Goal: Task Accomplishment & Management: Manage account settings

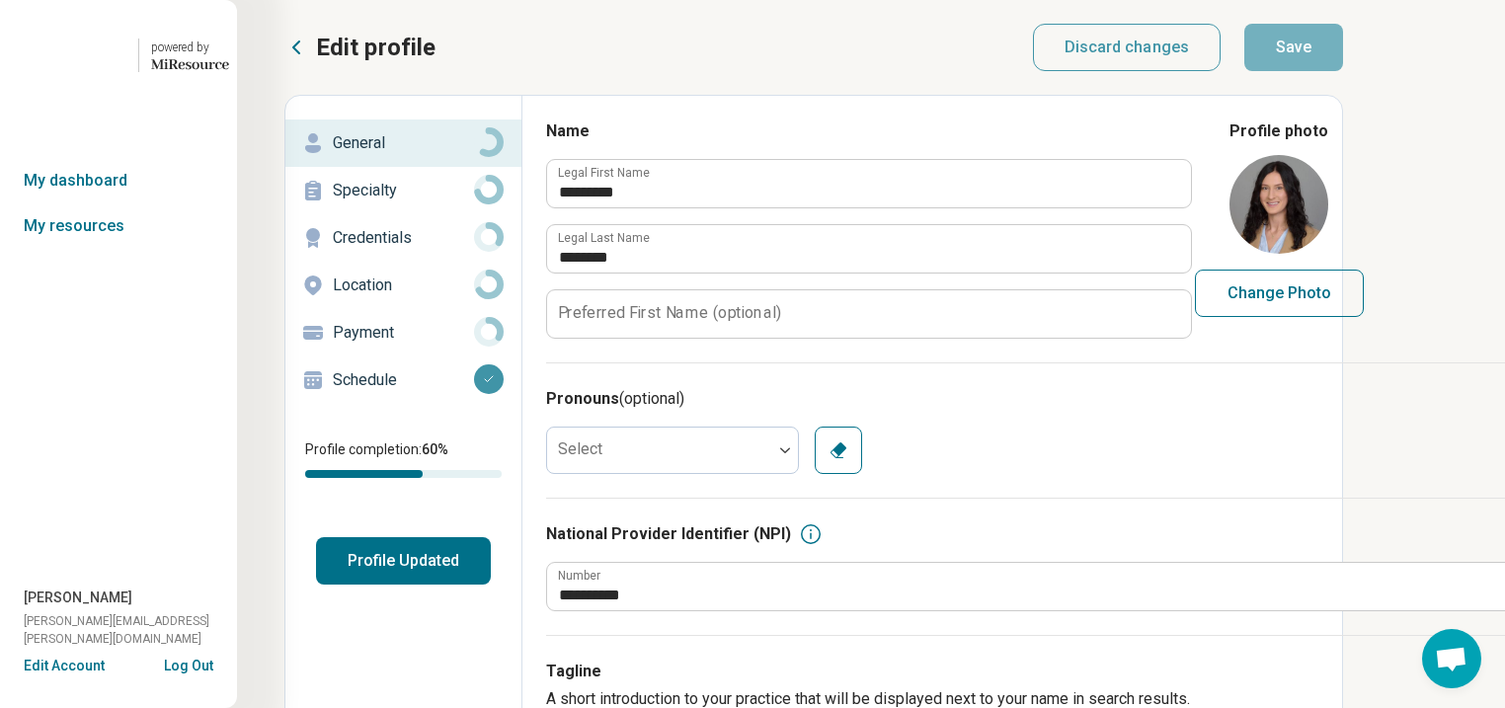
scroll to position [0, 193]
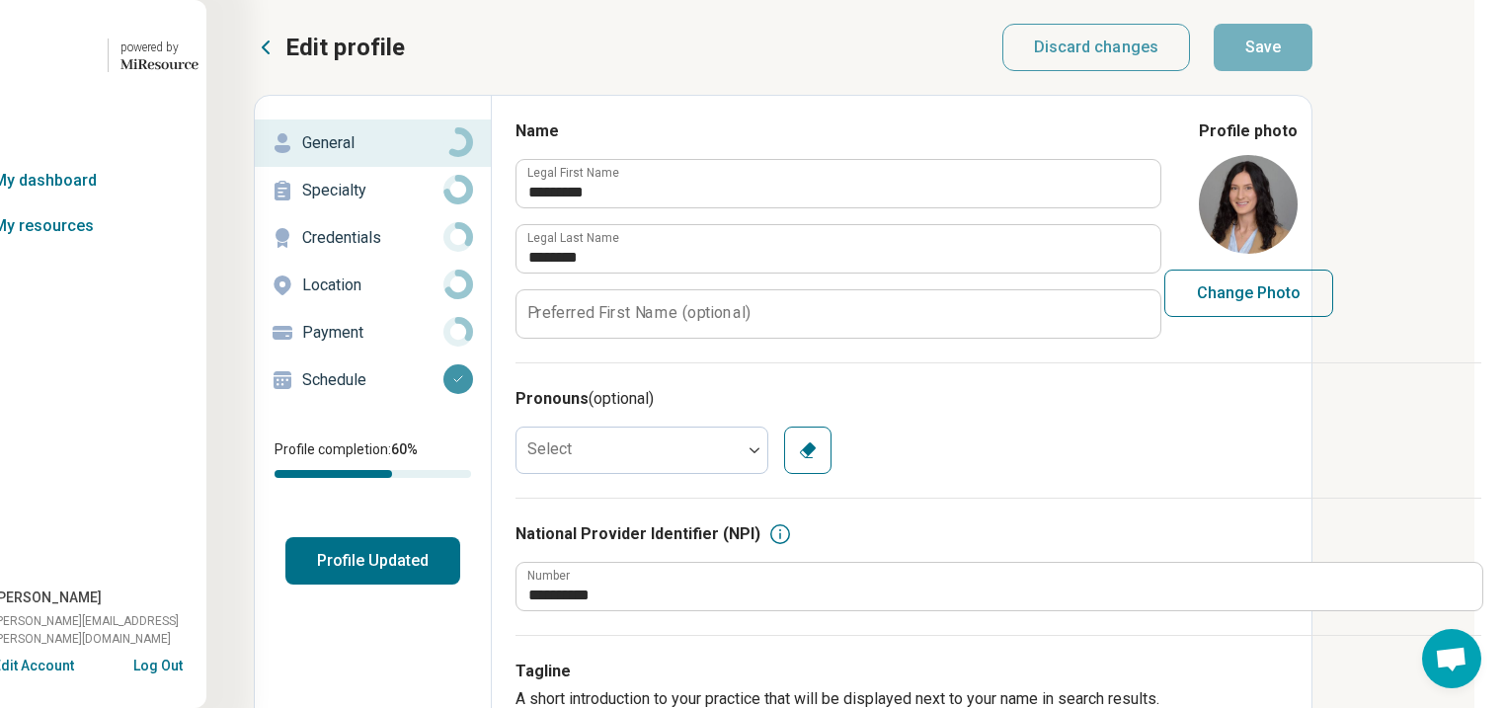
click at [285, 584] on button "Profile Updated" at bounding box center [372, 560] width 175 height 47
type textarea "*"
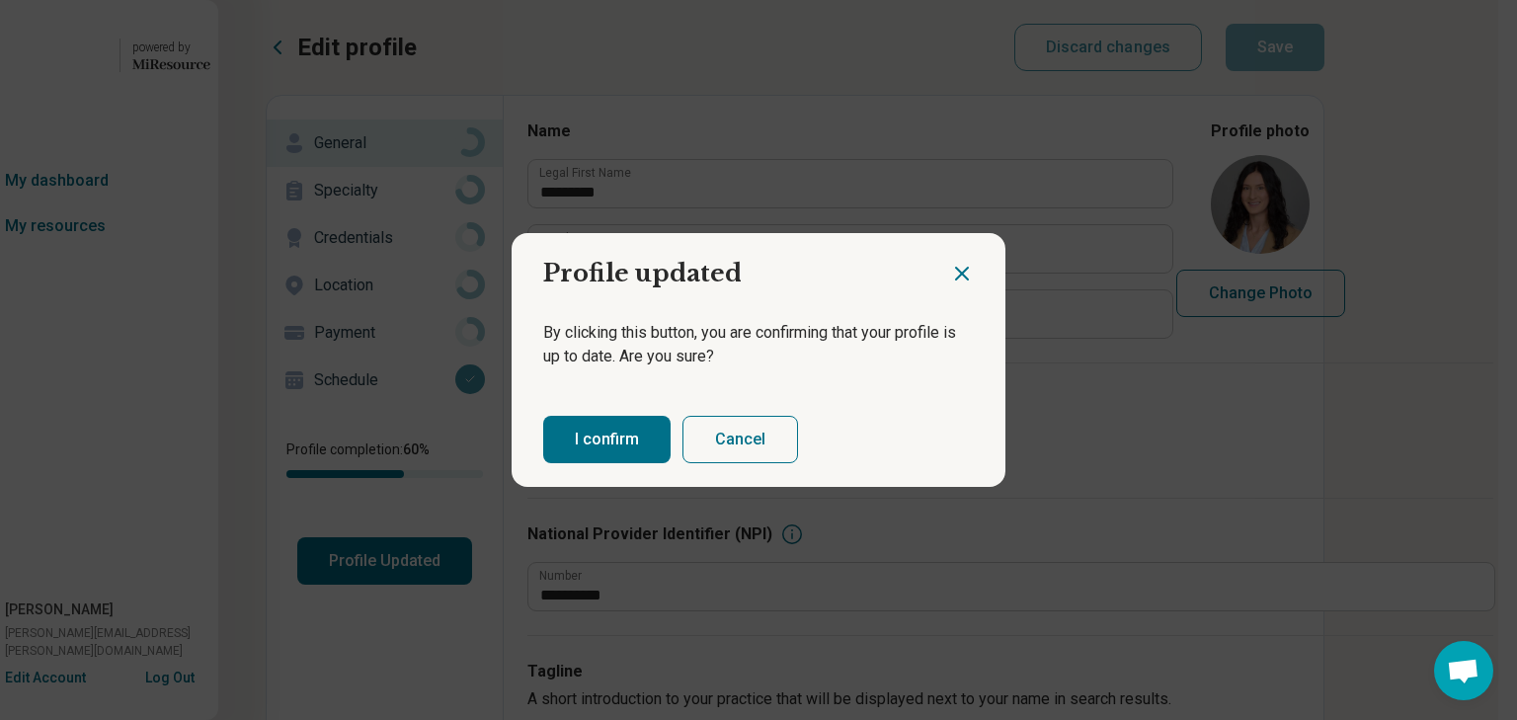
click at [652, 463] on button "I confirm" at bounding box center [606, 439] width 127 height 47
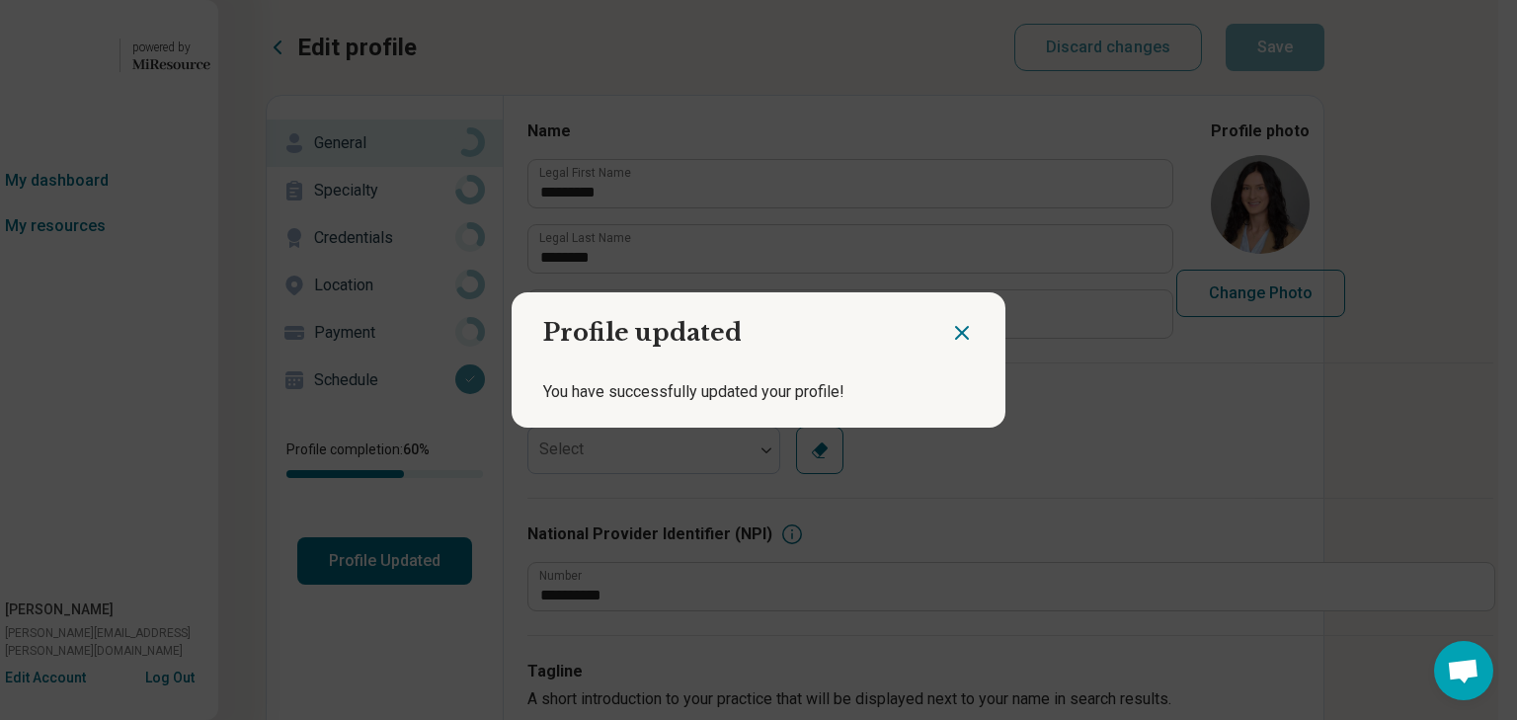
click at [950, 329] on icon "Close dialog" at bounding box center [962, 333] width 24 height 24
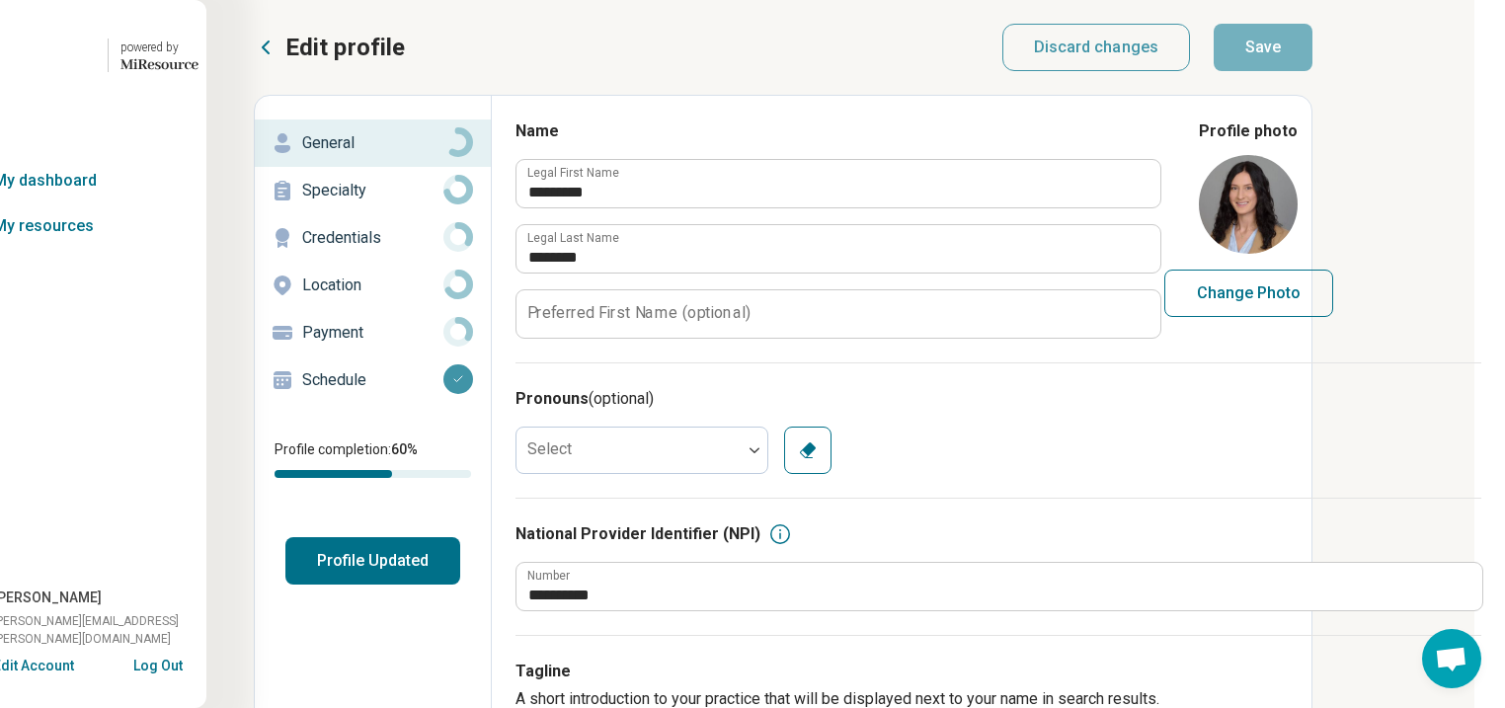
click at [254, 51] on icon at bounding box center [266, 48] width 24 height 24
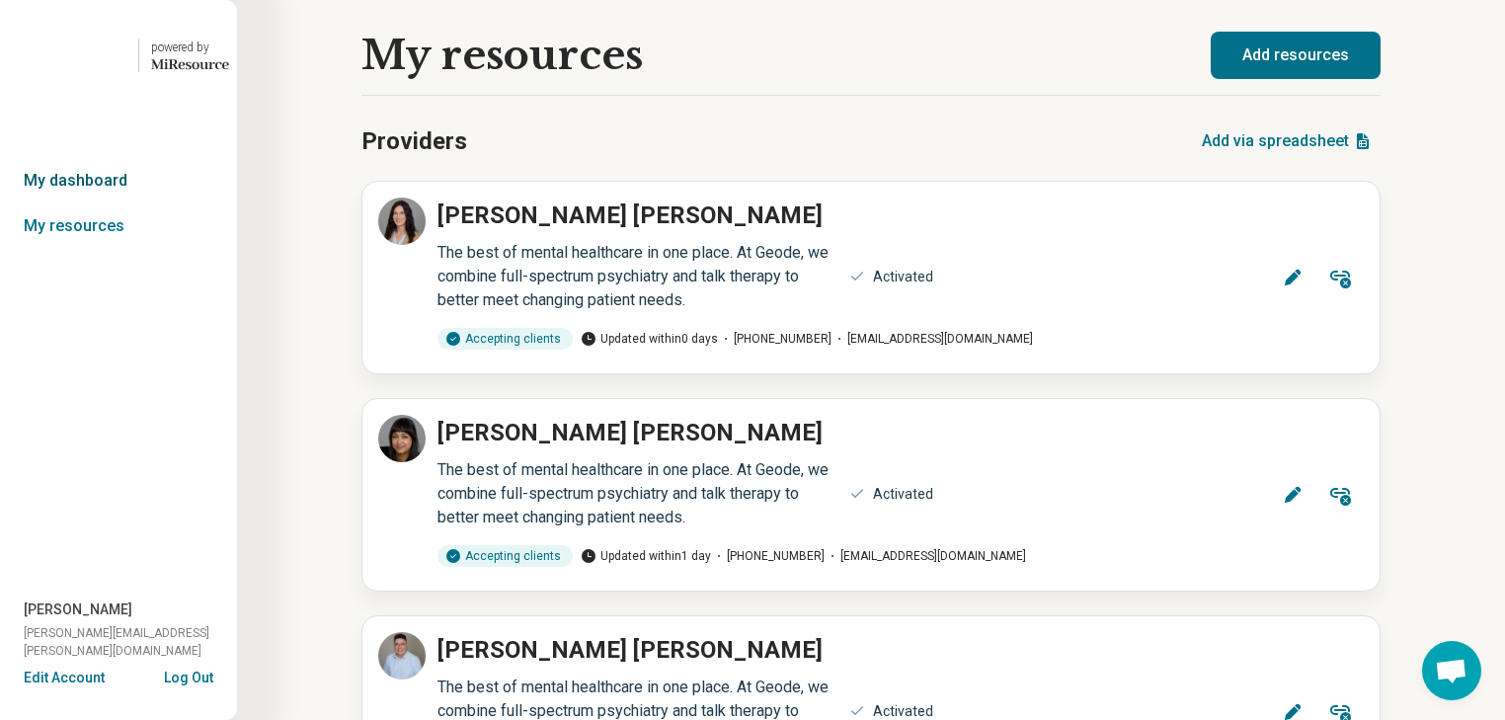
click at [113, 203] on link "My dashboard" at bounding box center [118, 180] width 237 height 45
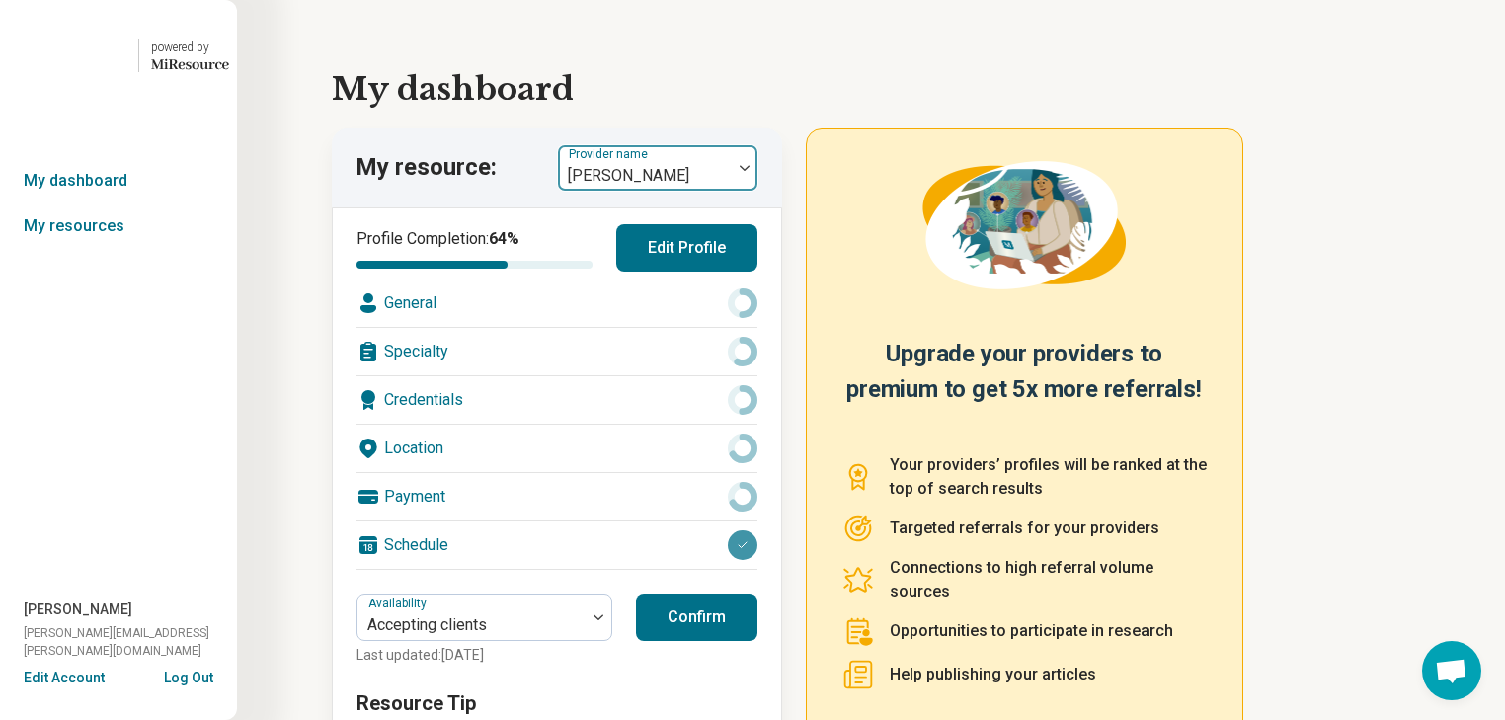
click at [757, 171] on div at bounding box center [745, 168] width 26 height 6
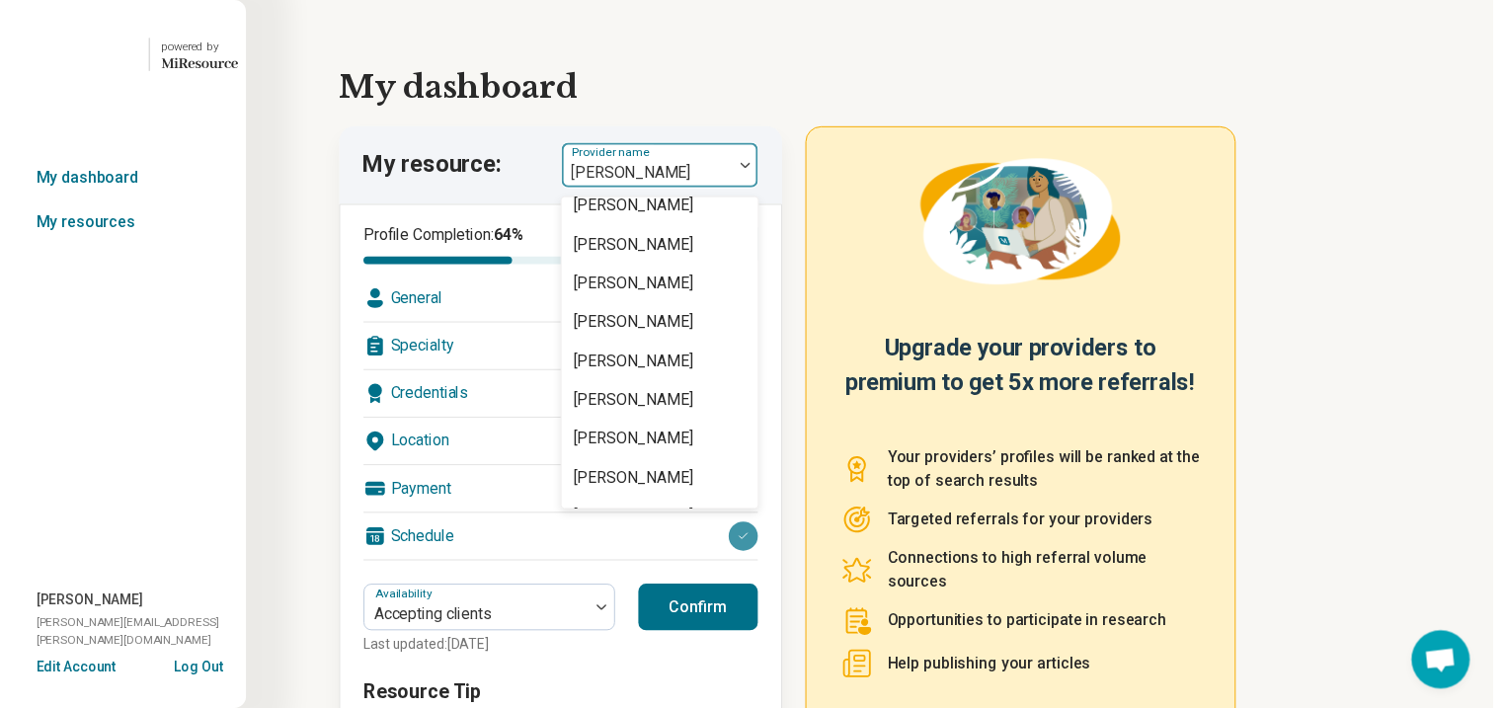
scroll to position [2607, 0]
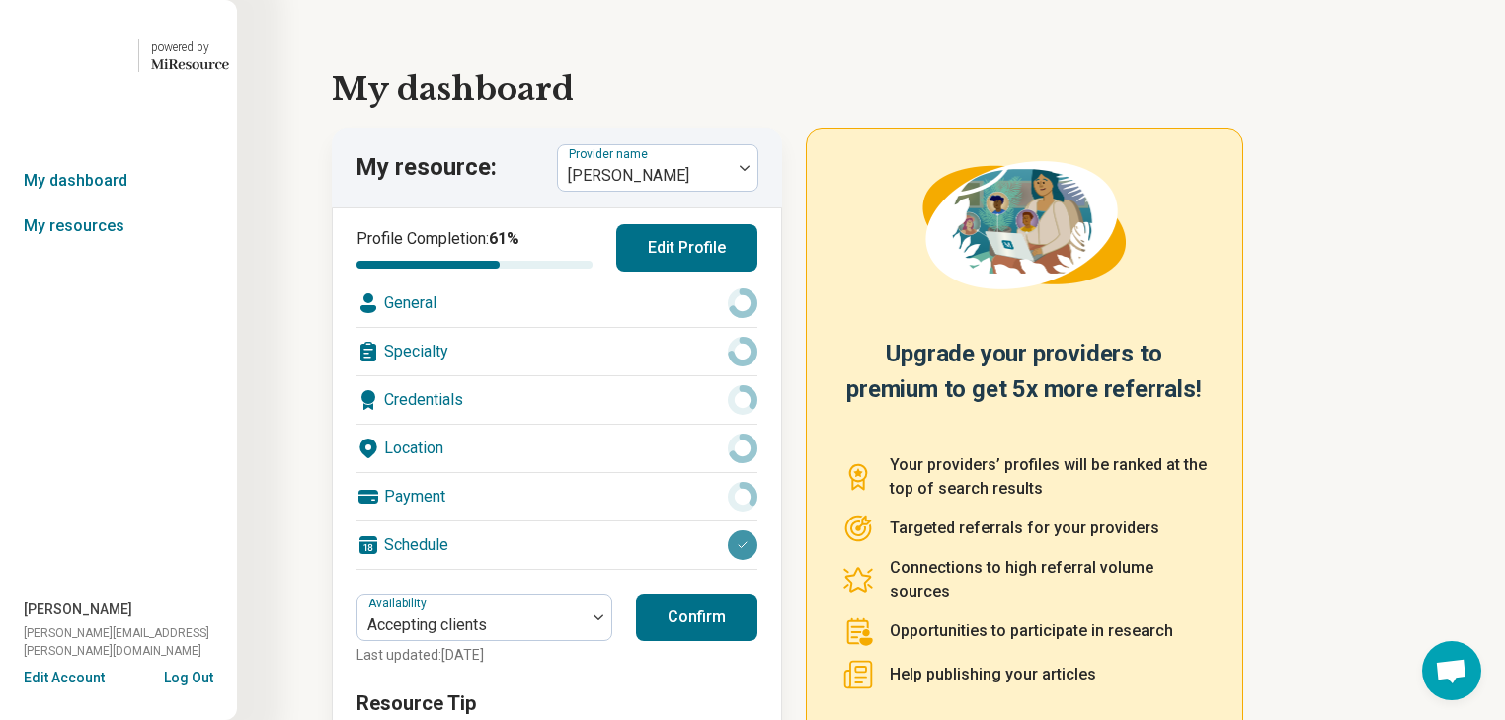
click at [567, 375] on div "Specialty" at bounding box center [556, 351] width 401 height 47
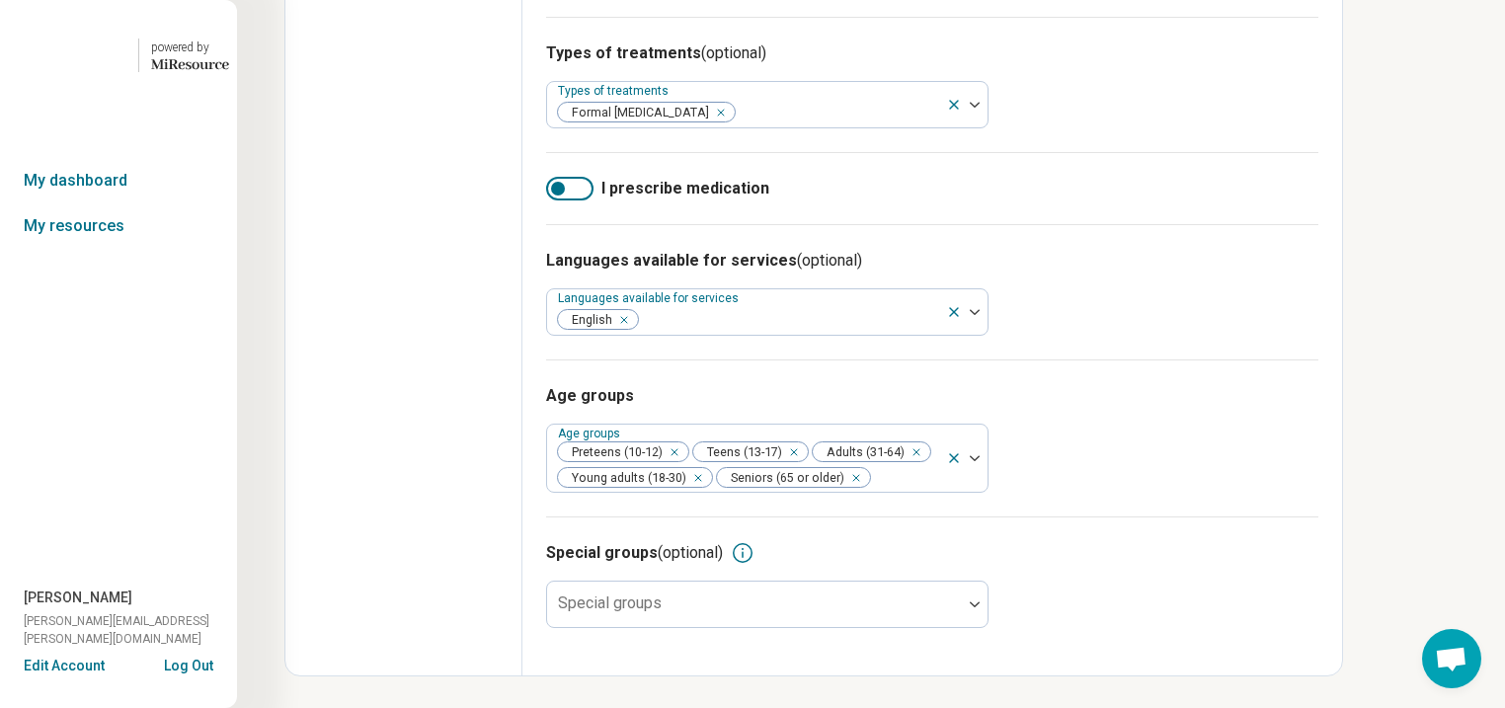
scroll to position [948, 0]
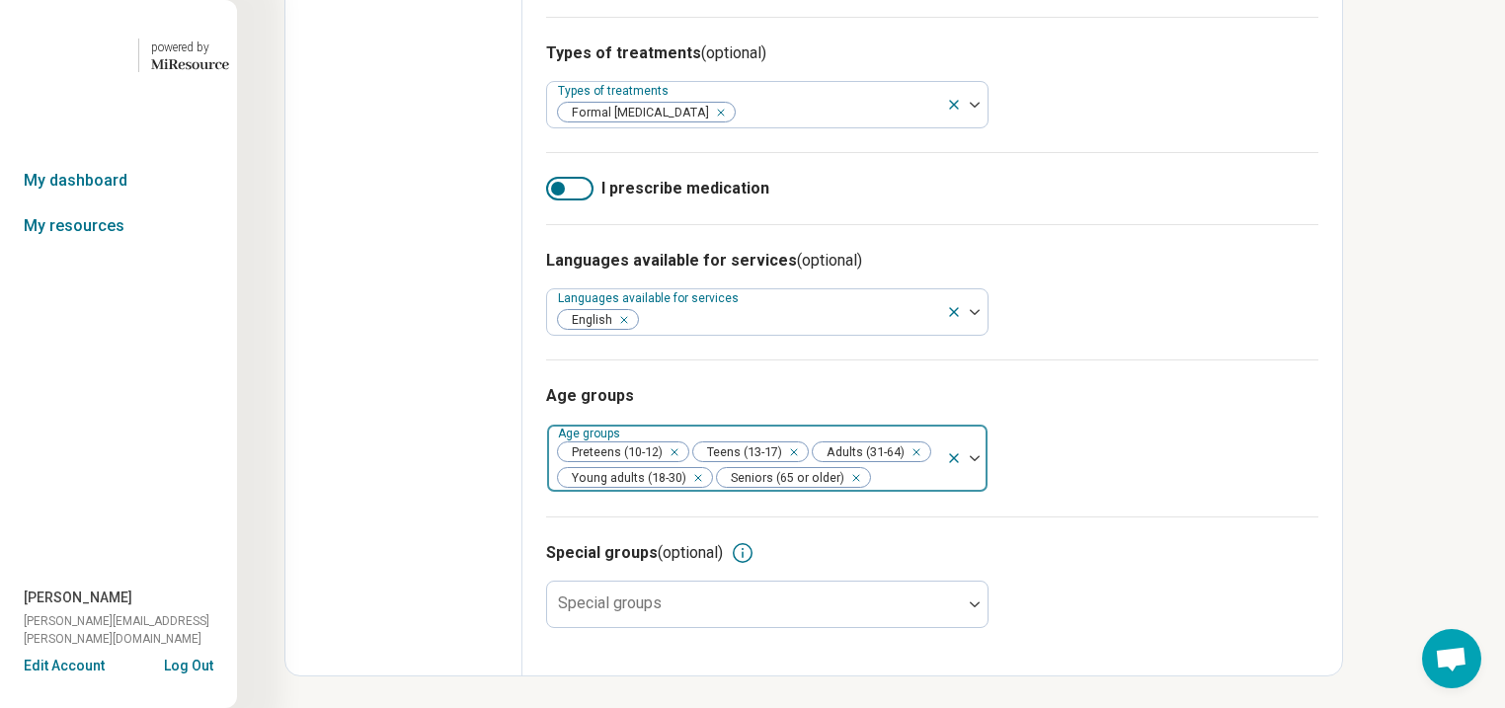
click at [682, 464] on div "Remove [object Object]" at bounding box center [671, 452] width 24 height 24
click at [666, 464] on div "Remove [object Object]" at bounding box center [655, 452] width 24 height 24
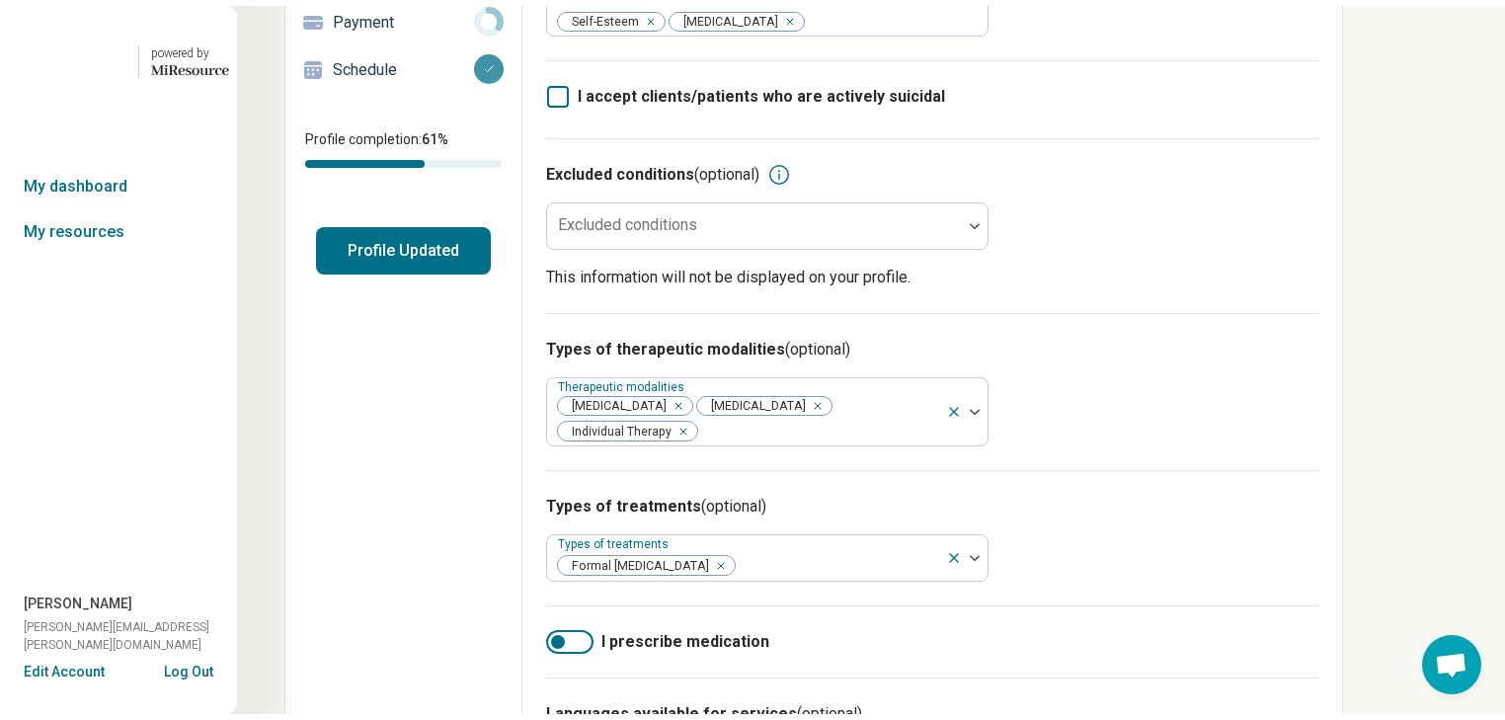
scroll to position [0, 0]
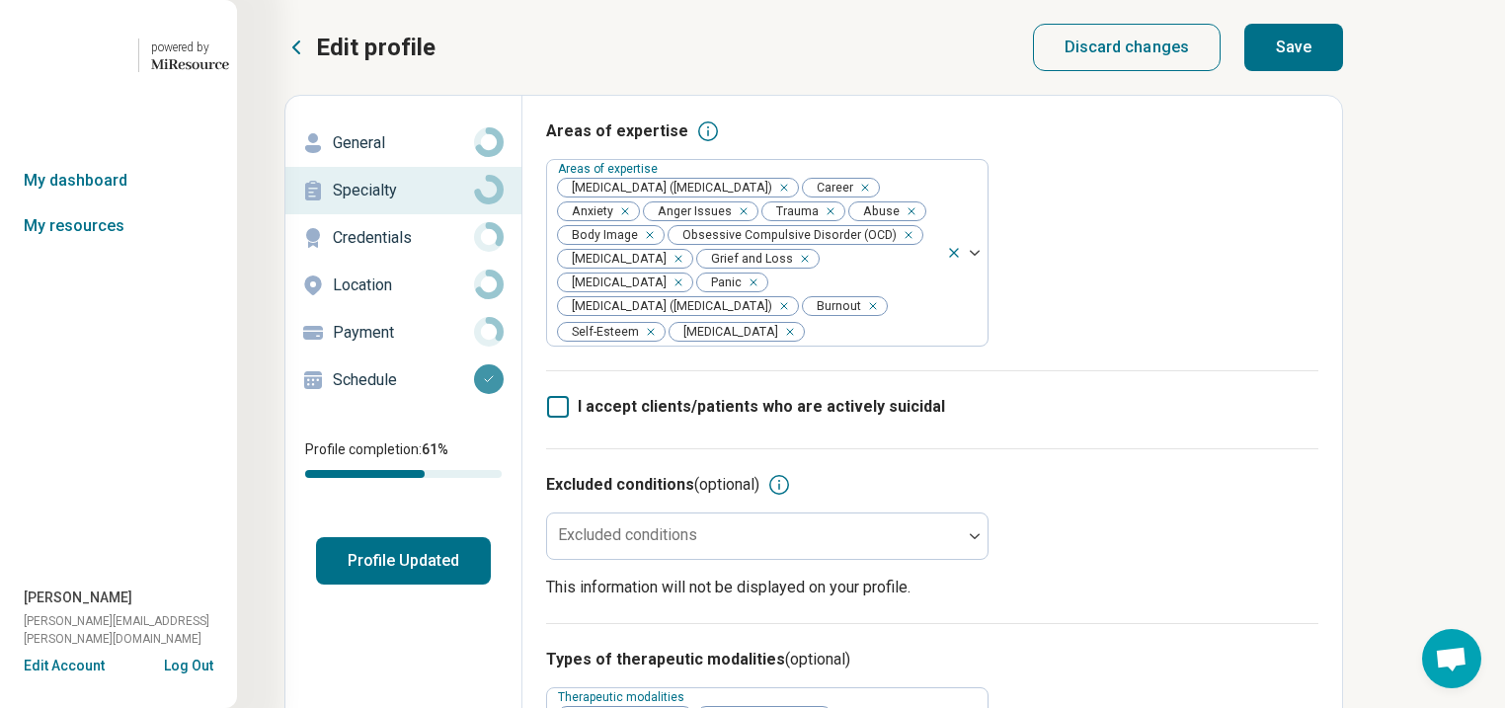
click at [1343, 67] on button "Save" at bounding box center [1293, 47] width 99 height 47
click at [478, 584] on button "Profile Updated" at bounding box center [403, 560] width 175 height 47
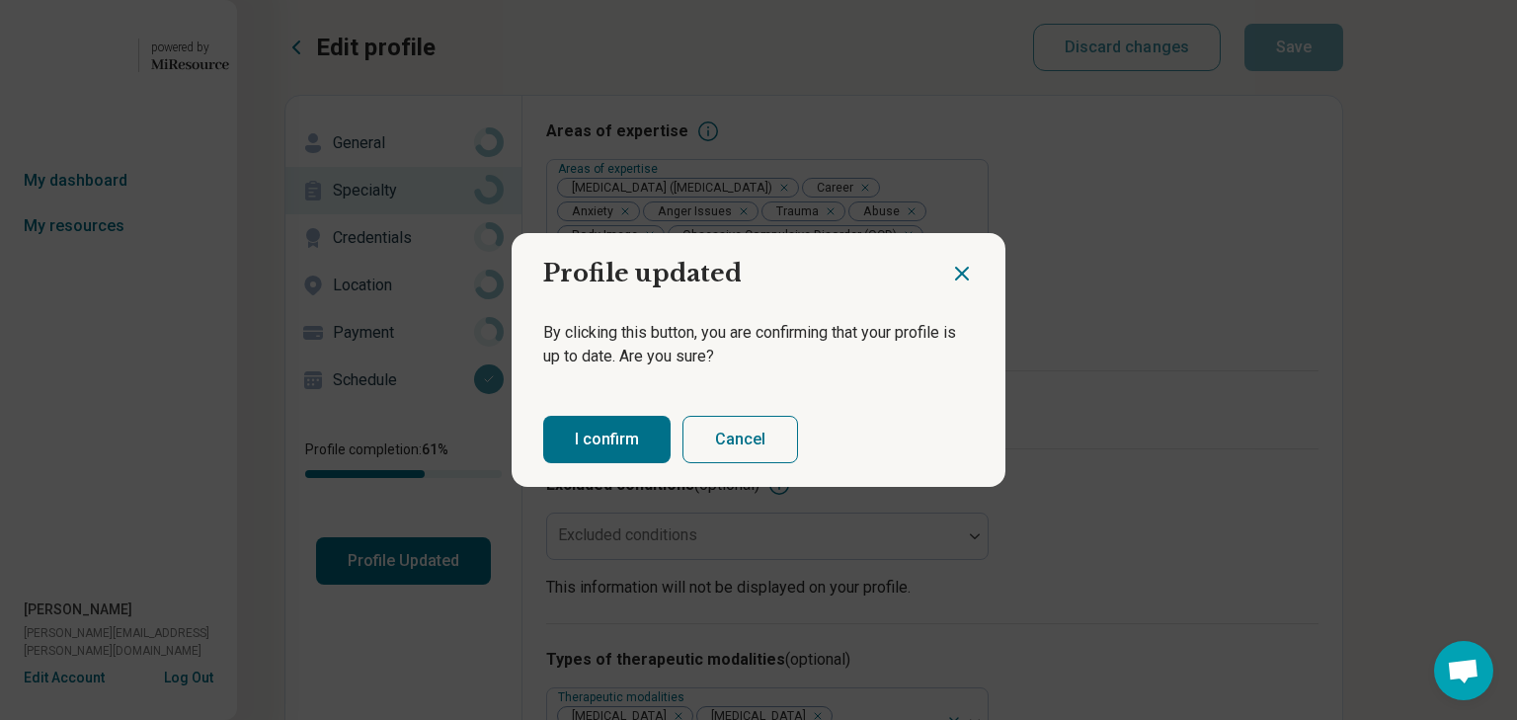
click at [643, 454] on button "I confirm" at bounding box center [606, 439] width 127 height 47
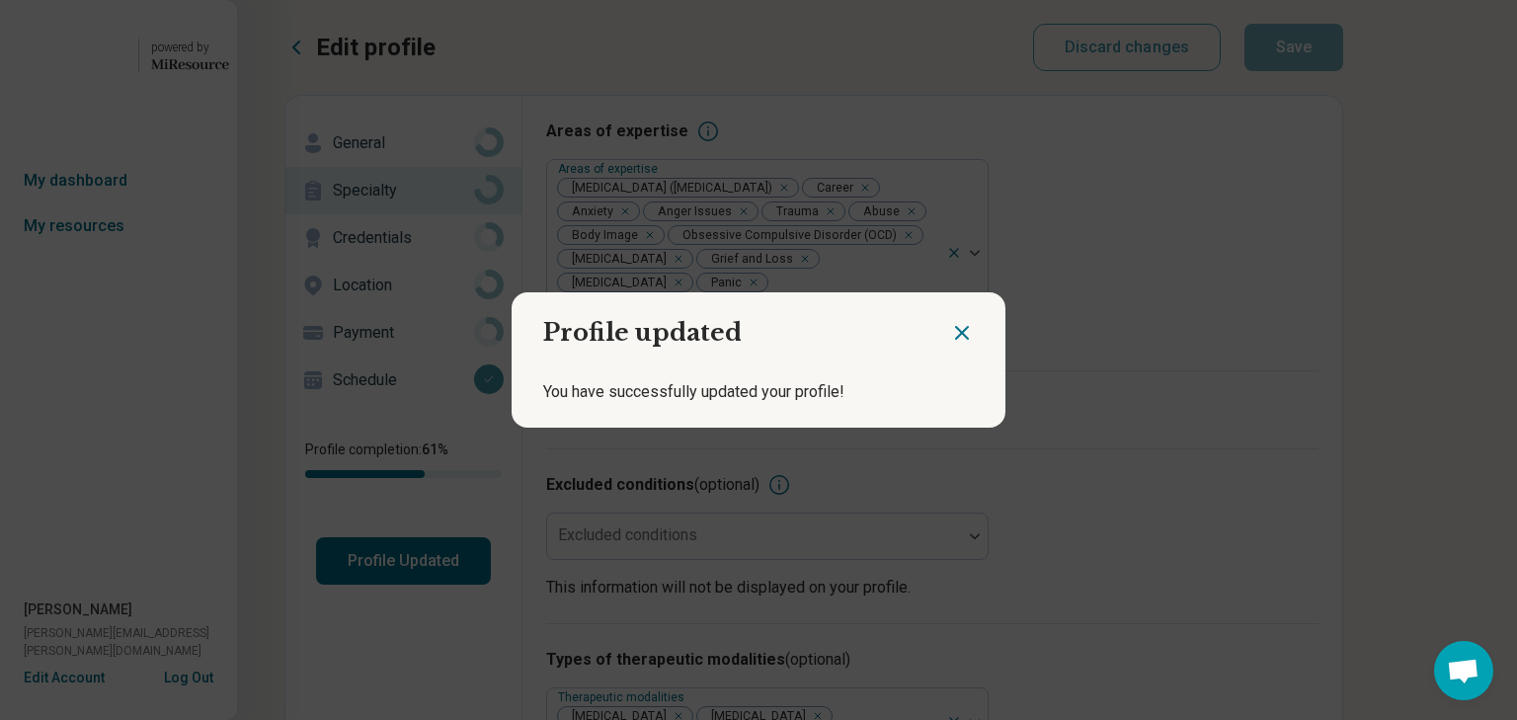
click at [950, 324] on icon "Close dialog" at bounding box center [962, 333] width 24 height 24
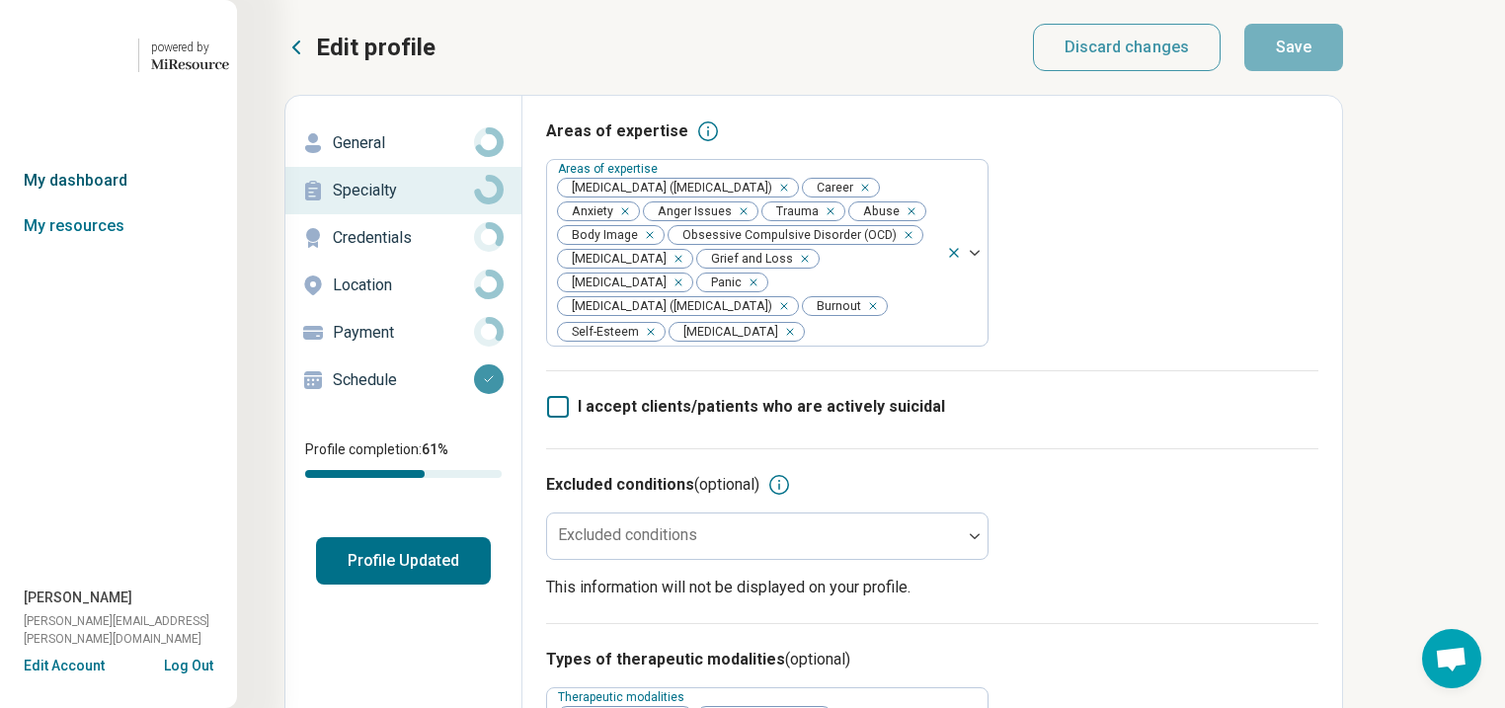
click at [119, 203] on link "My dashboard" at bounding box center [118, 180] width 237 height 45
